Goal: Obtain resource: Obtain resource

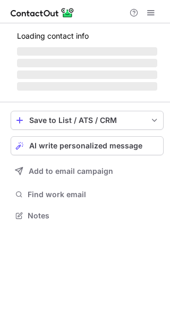
scroll to position [222, 170]
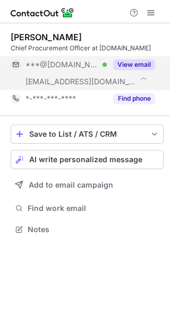
click at [140, 65] on button "View email" at bounding box center [134, 64] width 42 height 11
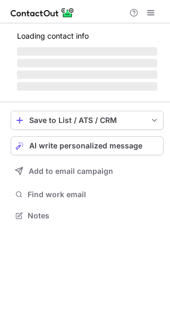
scroll to position [215, 170]
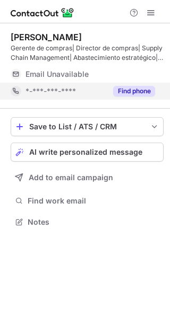
click at [126, 90] on button "Find phone" at bounding box center [134, 91] width 42 height 11
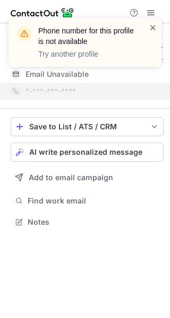
click at [151, 24] on span at bounding box center [152, 27] width 8 height 11
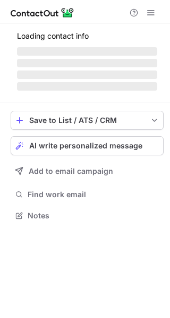
scroll to position [205, 170]
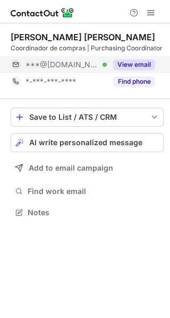
click at [142, 67] on button "View email" at bounding box center [134, 64] width 42 height 11
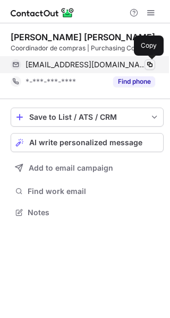
click at [147, 66] on span at bounding box center [149, 64] width 8 height 8
